Goal: Task Accomplishment & Management: Manage account settings

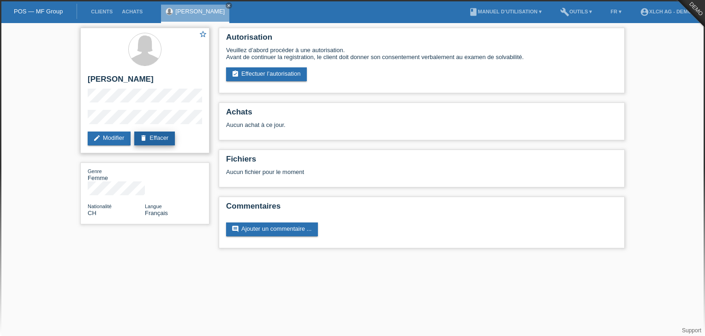
click at [161, 133] on link "delete Effacer" at bounding box center [154, 139] width 41 height 14
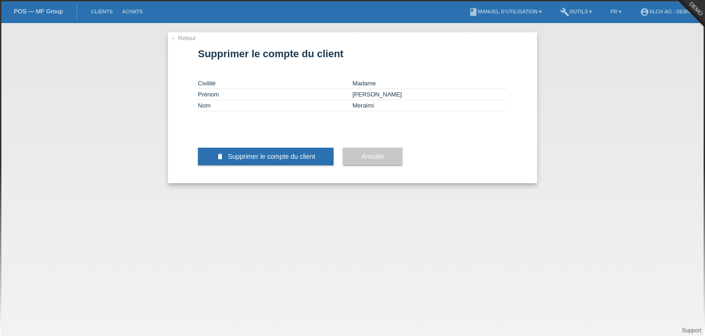
click at [313, 130] on div "Civilité Madame Prénom Sonia Nom Meraimi" at bounding box center [352, 97] width 309 height 66
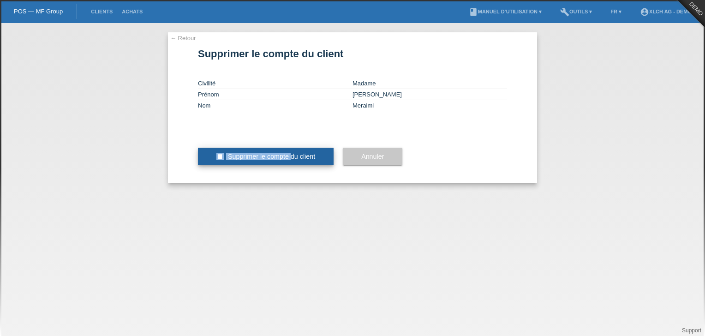
drag, startPoint x: 297, startPoint y: 177, endPoint x: 292, endPoint y: 184, distance: 8.3
click at [292, 183] on div "delete Supprimer le compte du client" at bounding box center [266, 157] width 136 height 54
click at [292, 165] on button "delete Supprimer le compte du client" at bounding box center [266, 157] width 136 height 18
